Goal: Information Seeking & Learning: Learn about a topic

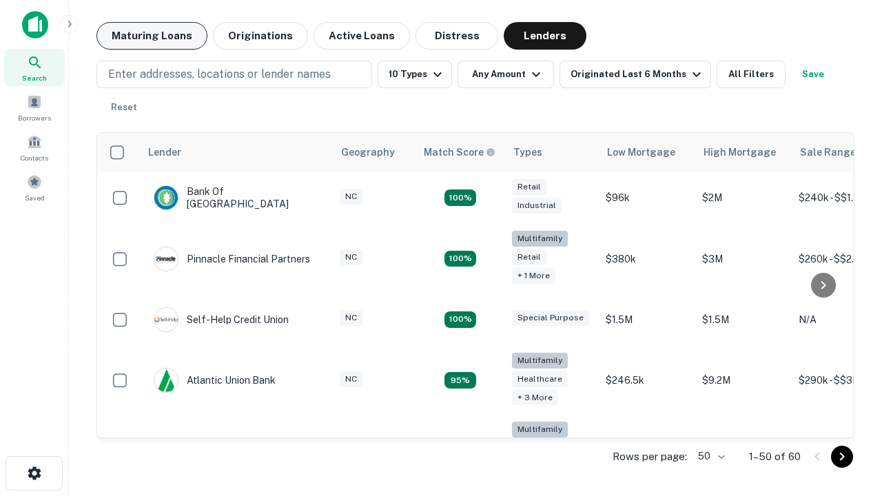
click at [152, 36] on button "Maturing Loans" at bounding box center [151, 36] width 111 height 28
